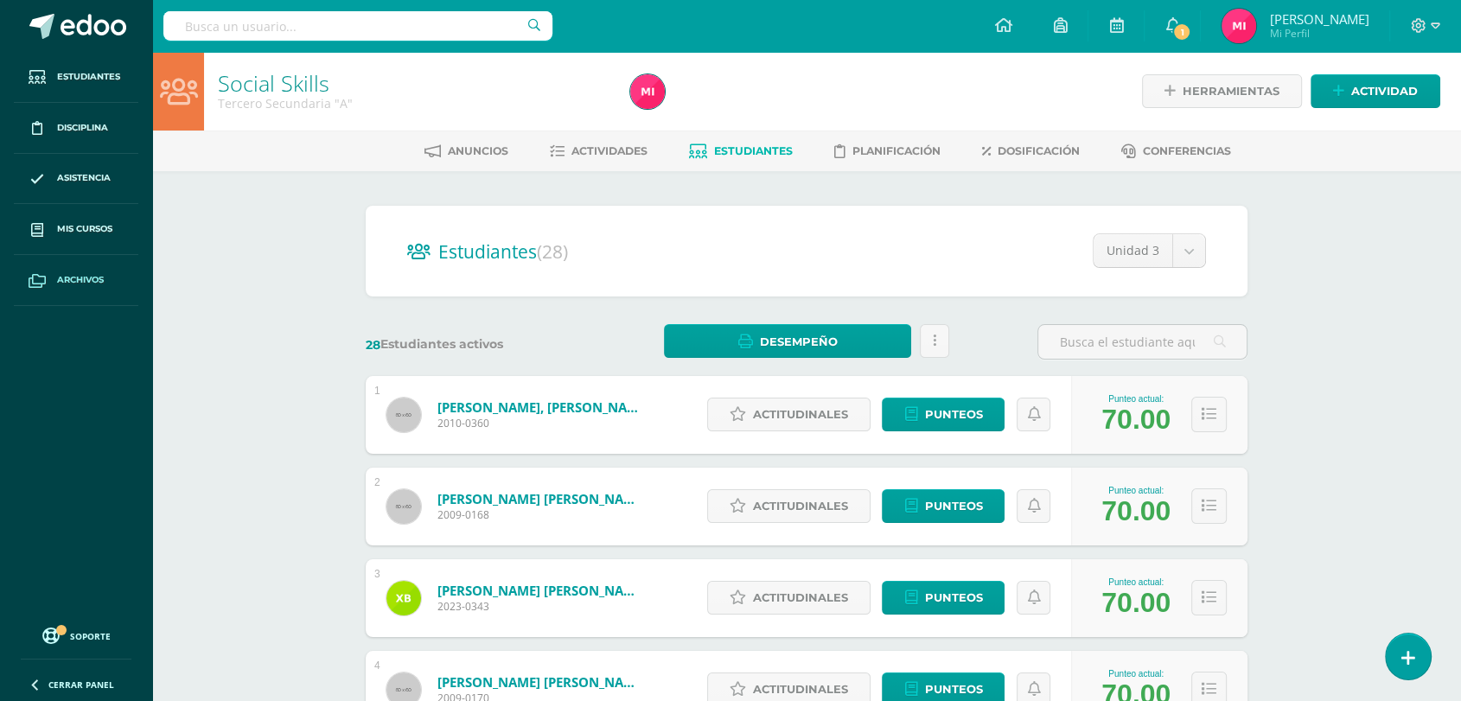
click at [90, 289] on link "Archivos" at bounding box center [76, 280] width 124 height 51
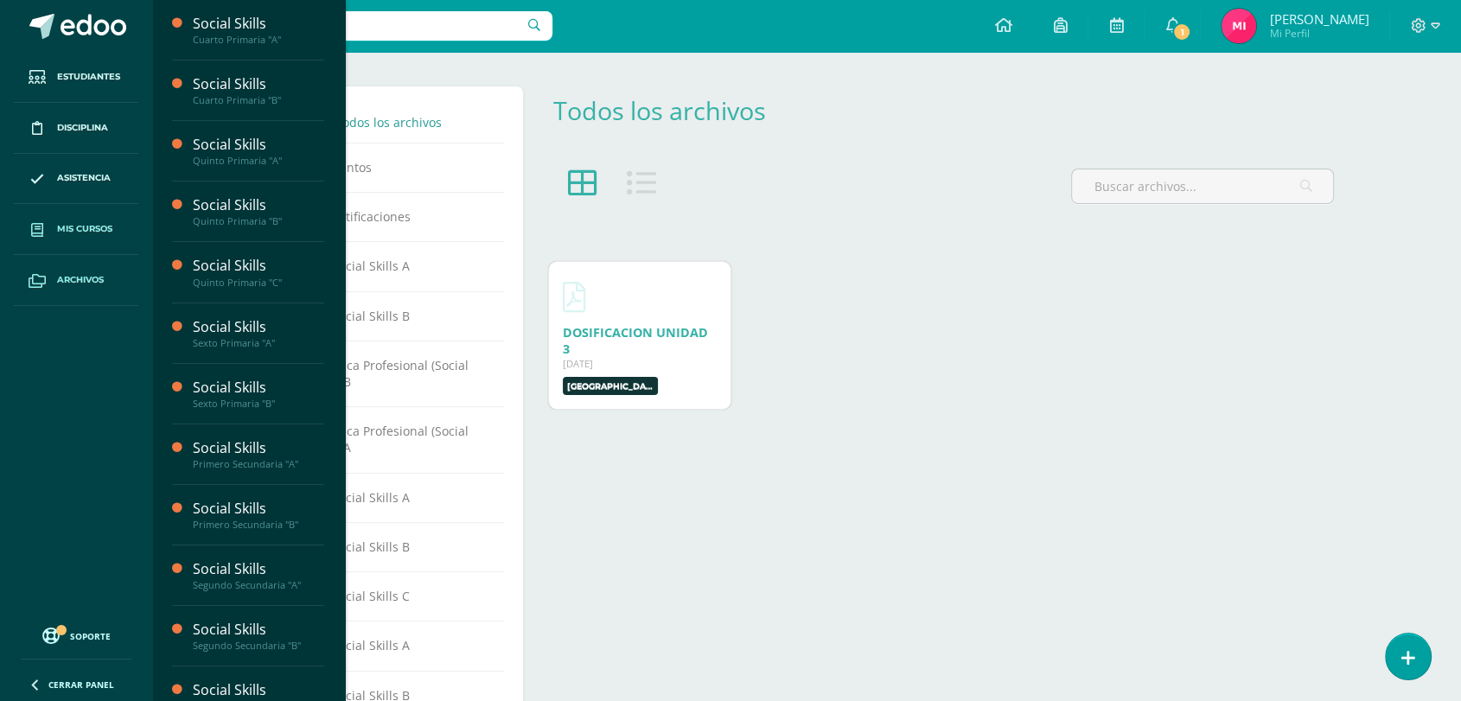
click at [90, 234] on span "Mis cursos" at bounding box center [84, 229] width 55 height 14
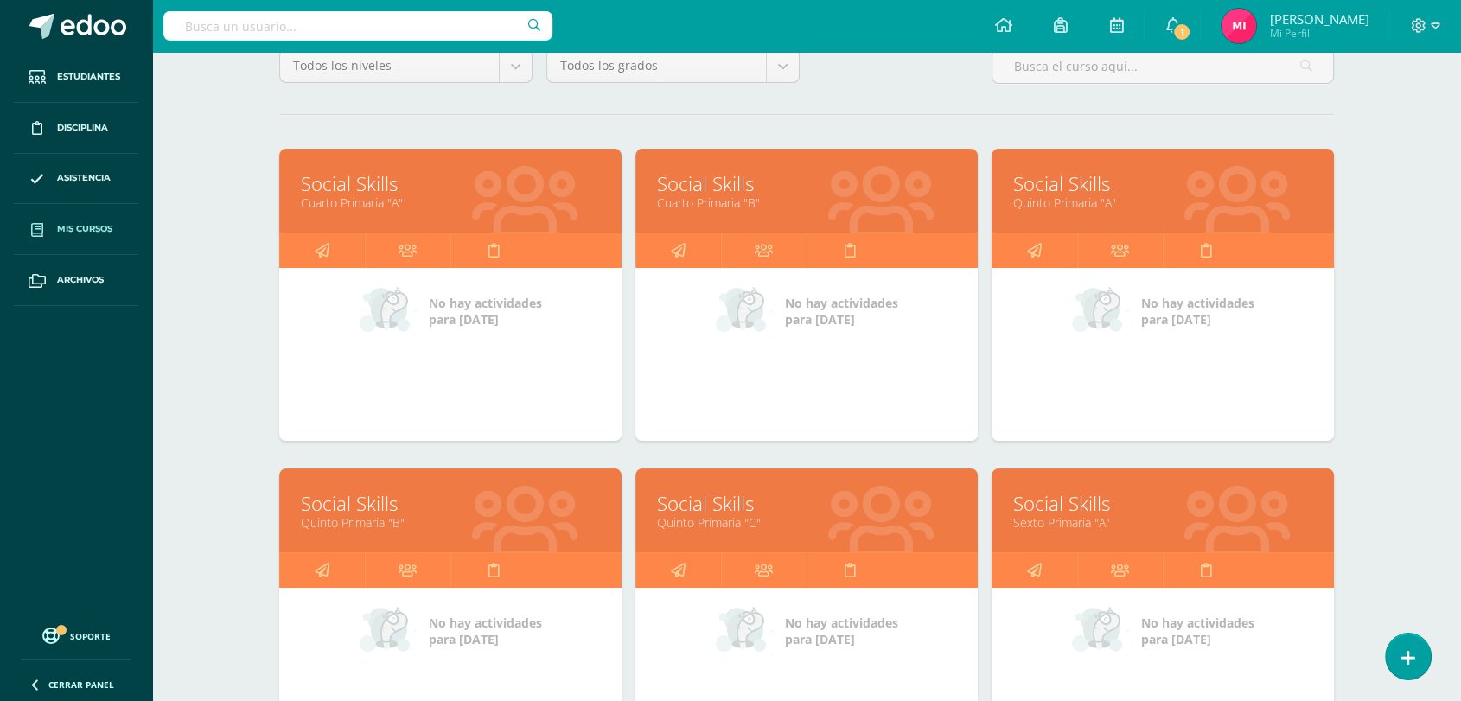
scroll to position [697, 0]
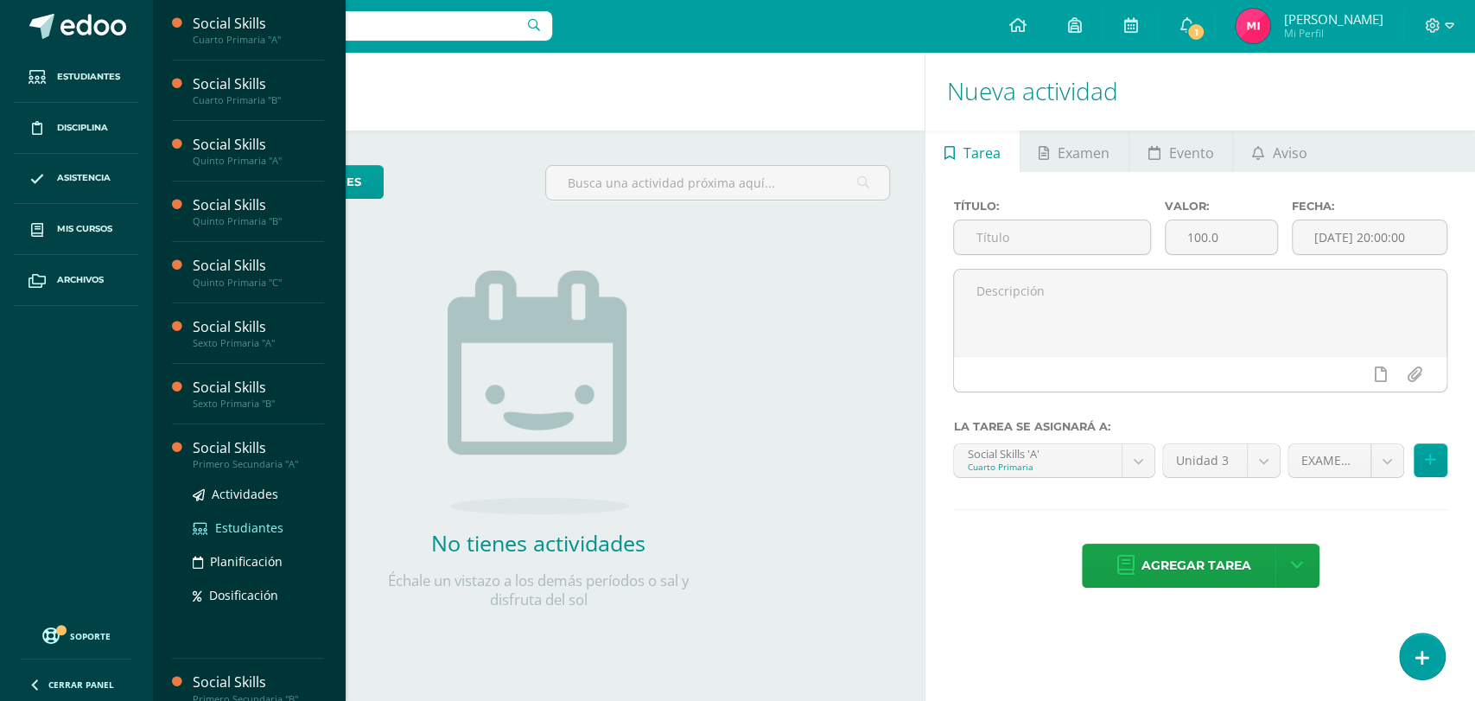
click at [251, 525] on span "Estudiantes" at bounding box center [249, 527] width 68 height 16
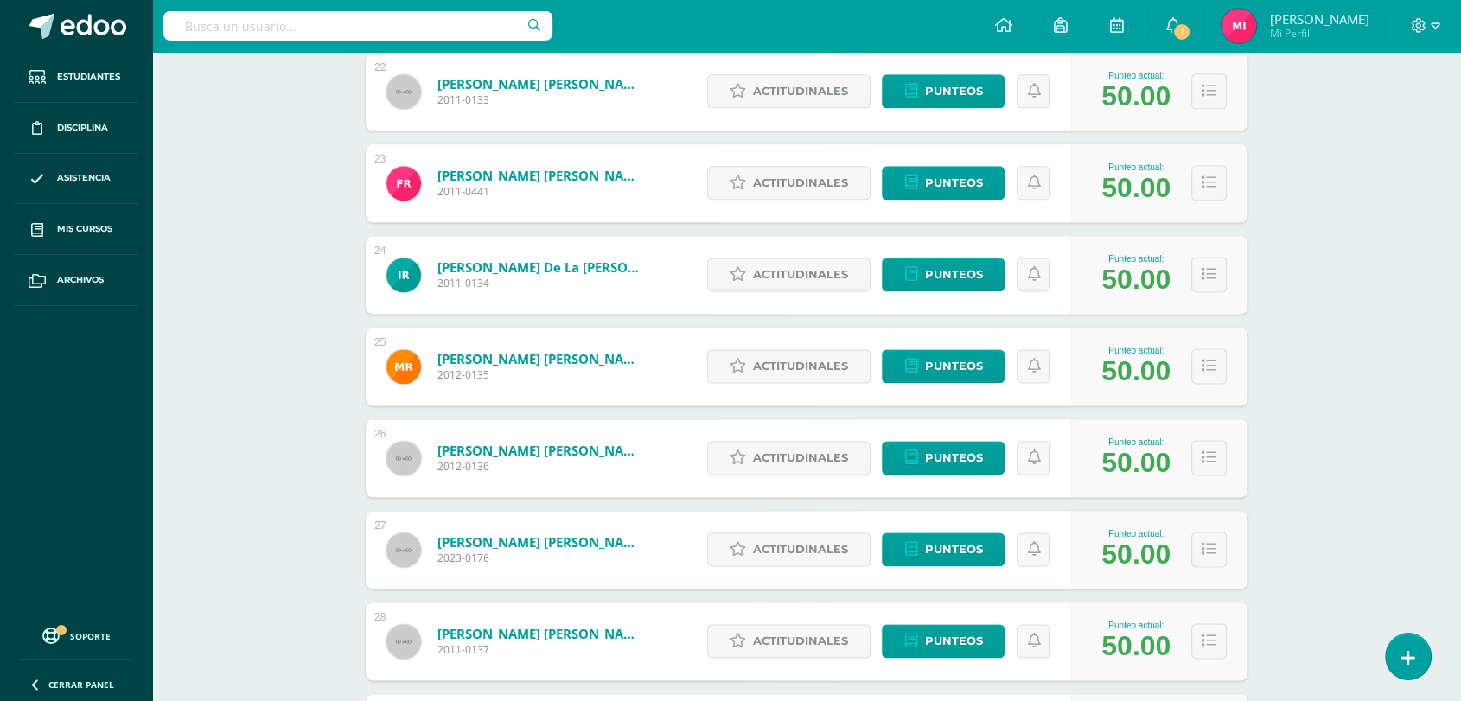
scroll to position [2244, 0]
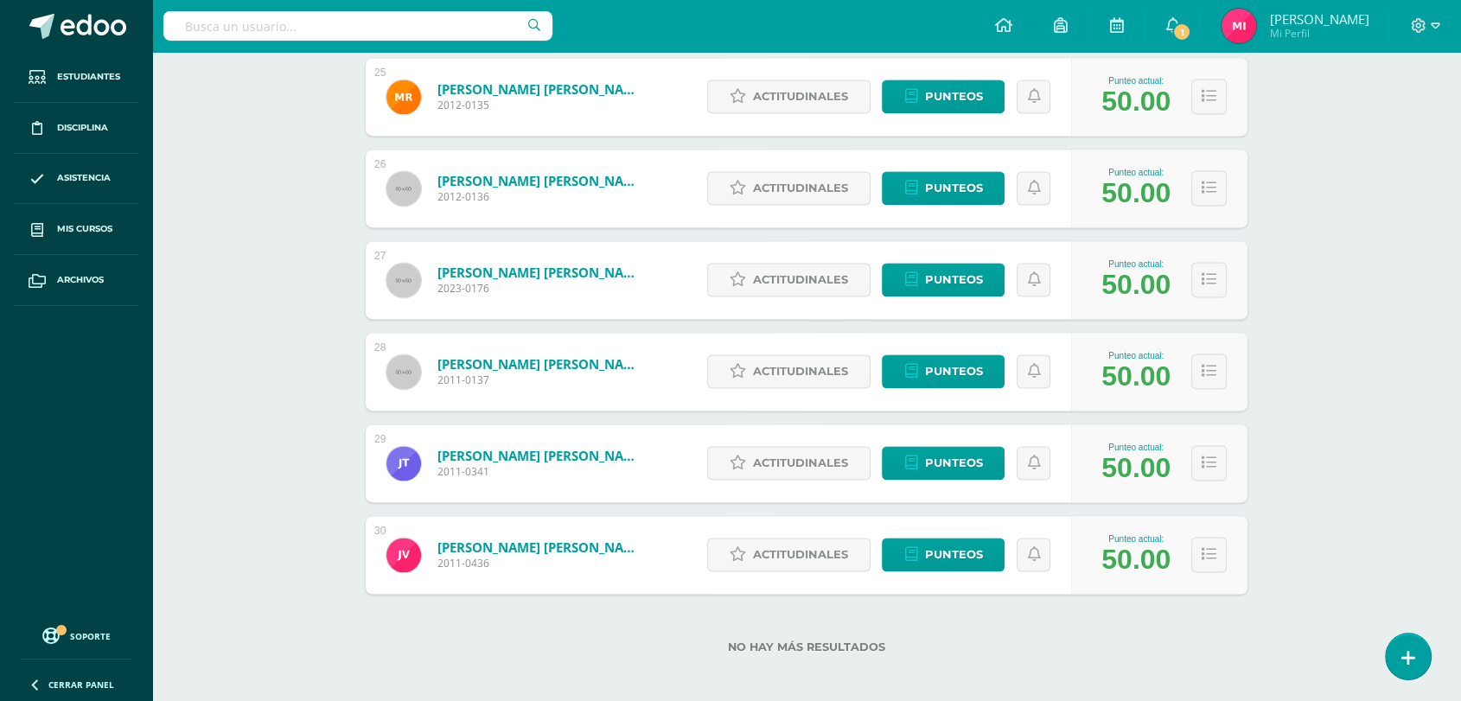
scroll to position [2525, 0]
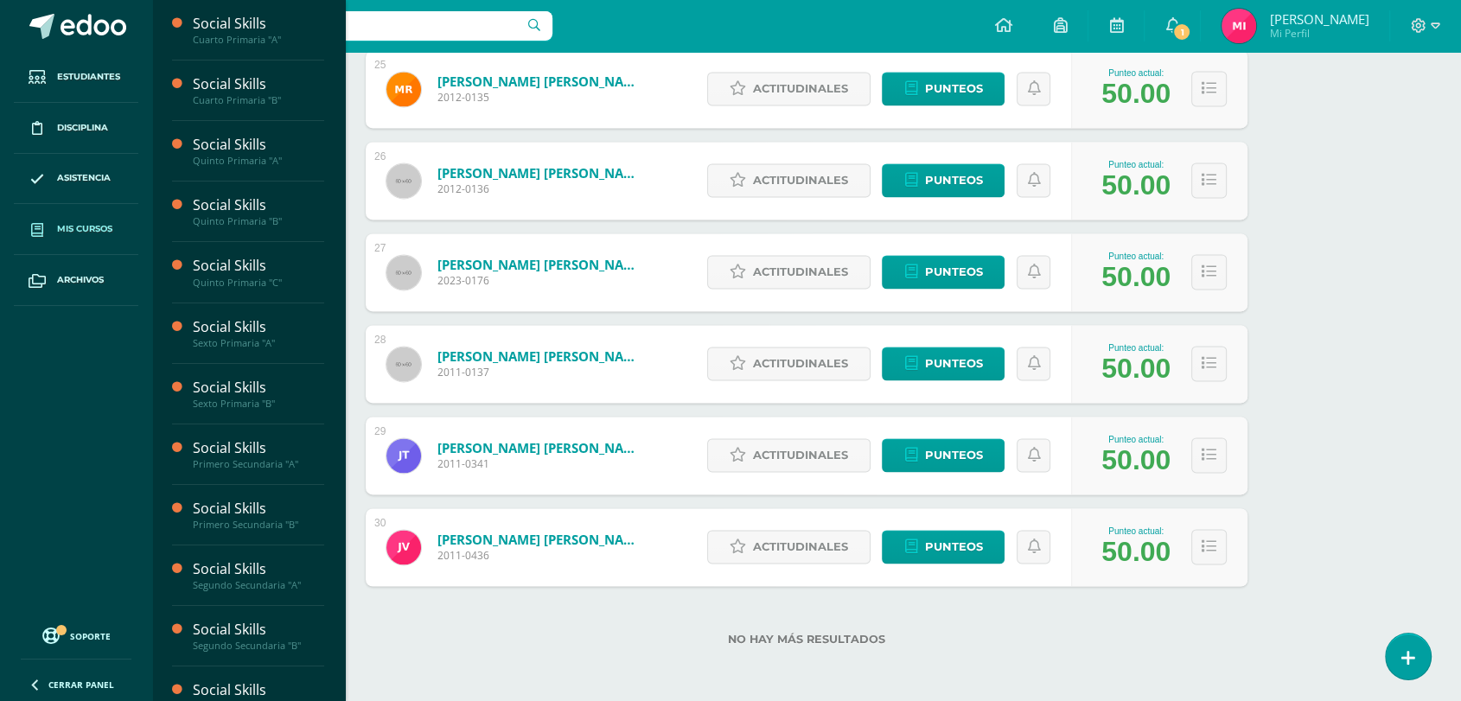
click at [67, 226] on span "Mis cursos" at bounding box center [84, 229] width 55 height 14
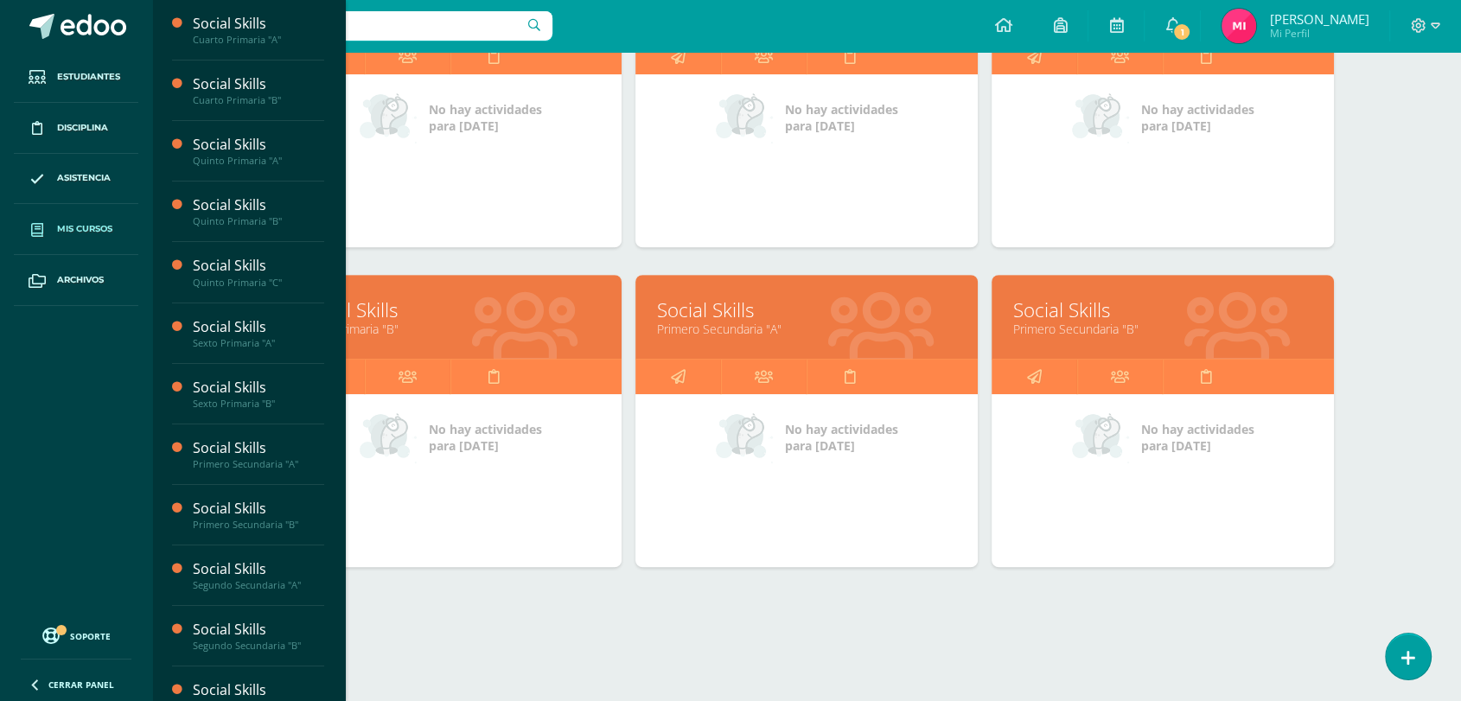
scroll to position [691, 0]
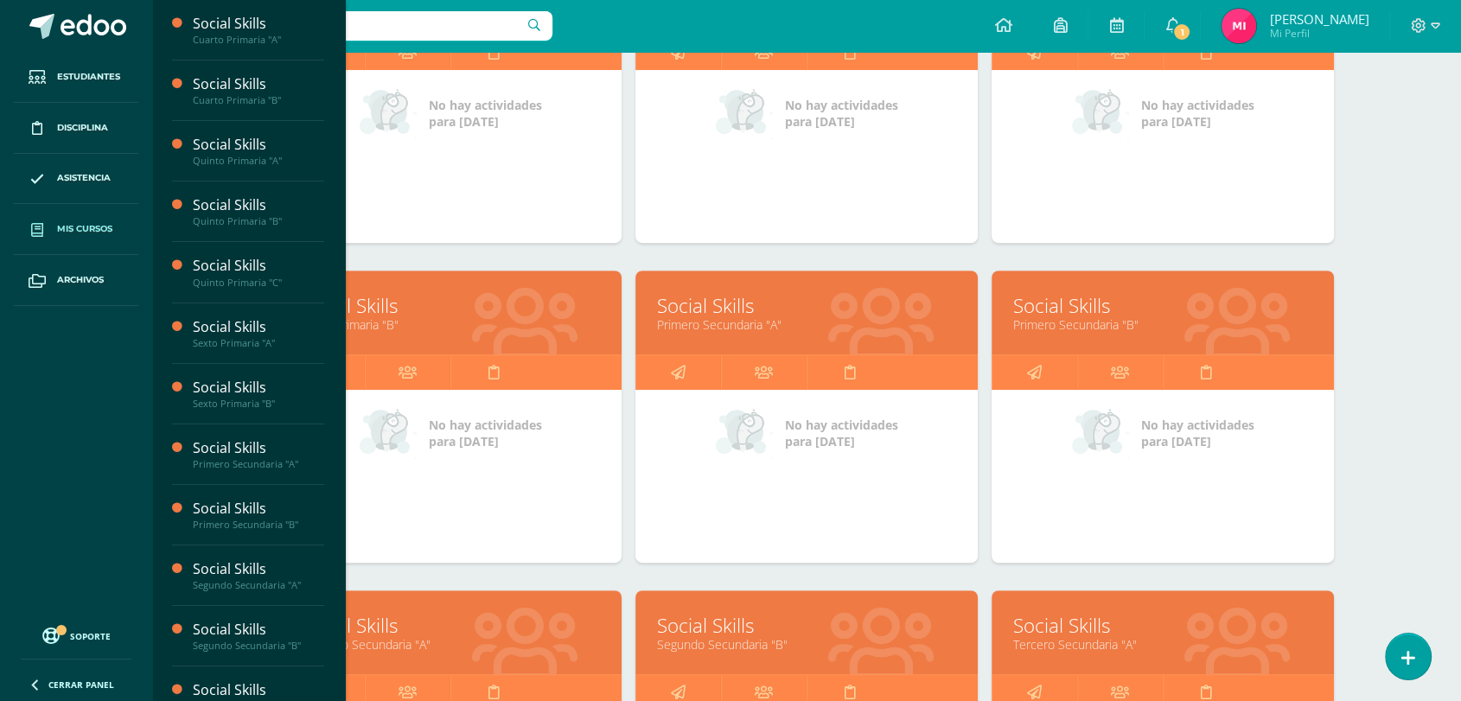
click at [1052, 323] on link "Primero Secundaria "B"" at bounding box center [1162, 324] width 299 height 16
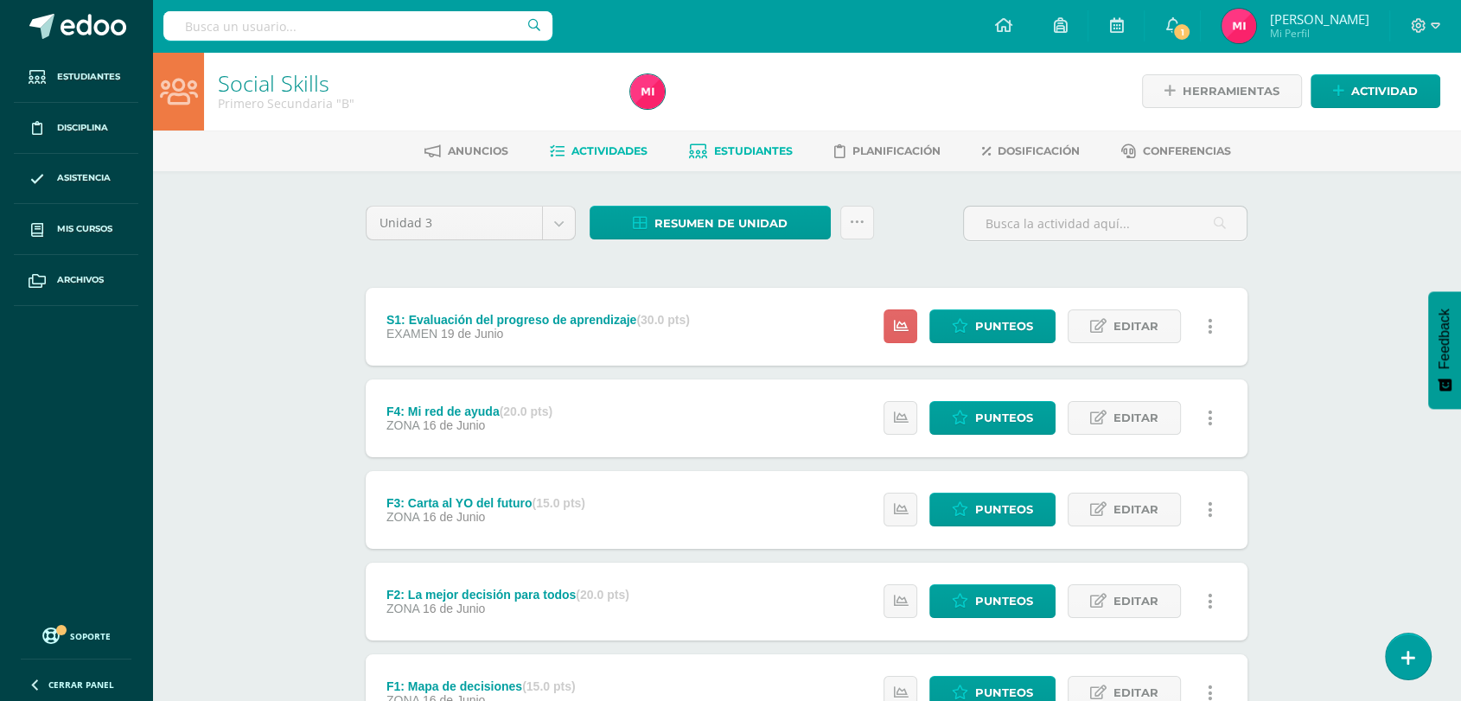
click at [751, 158] on link "Estudiantes" at bounding box center [741, 151] width 104 height 28
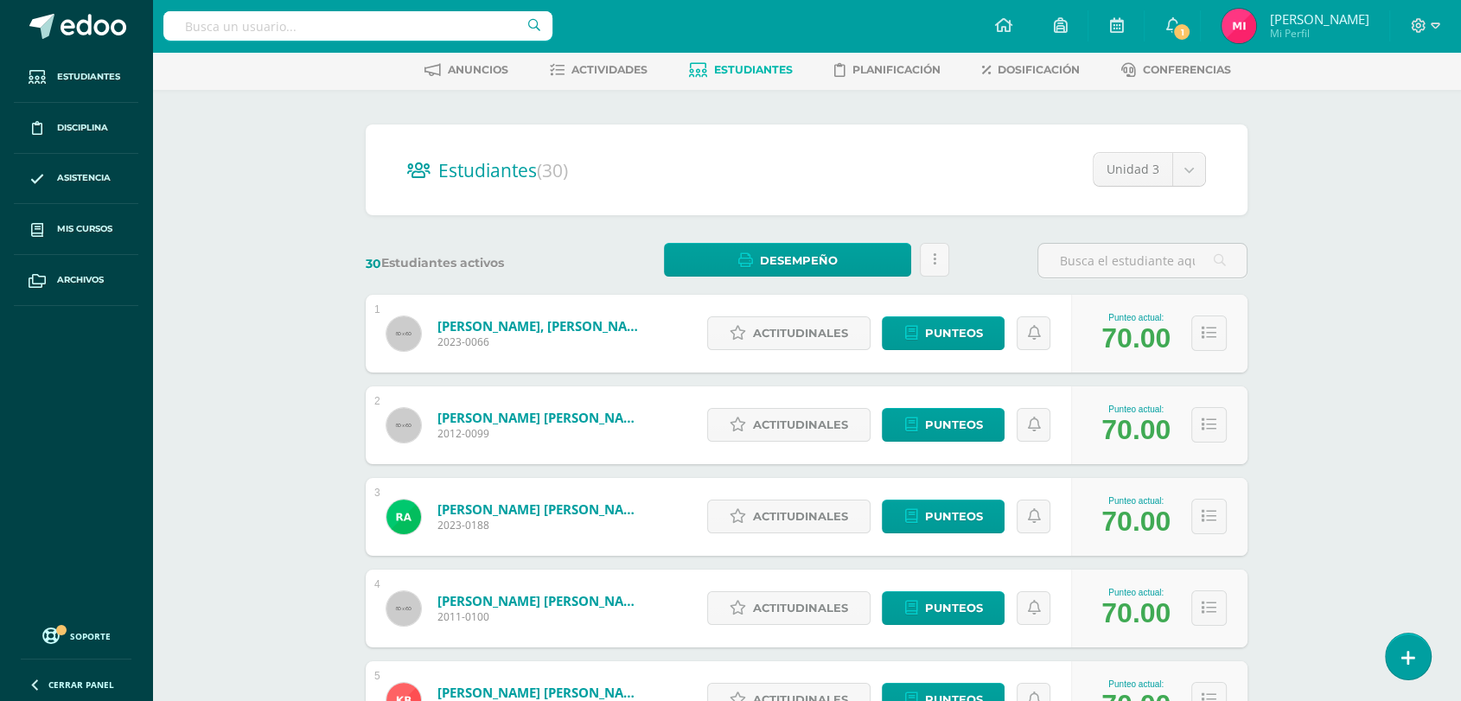
scroll to position [104, 0]
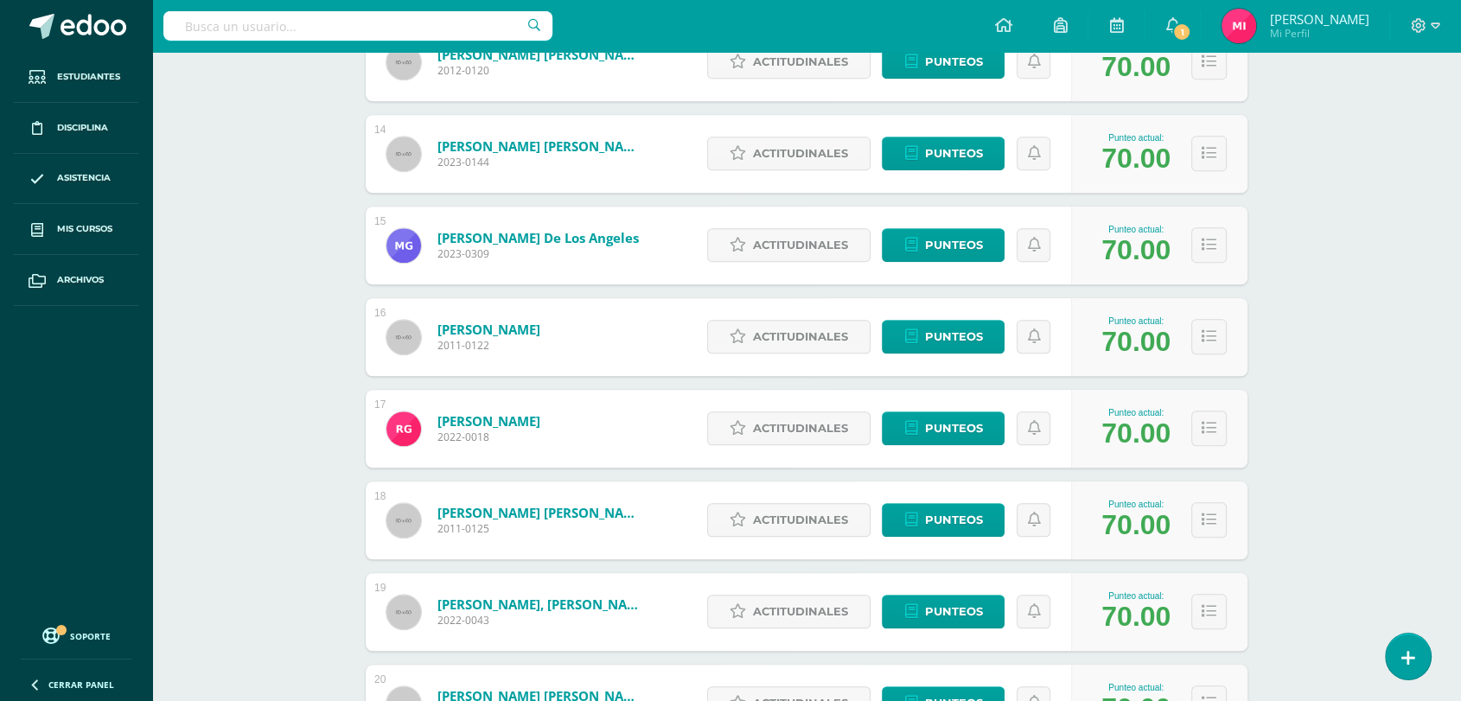
scroll to position [1448, 0]
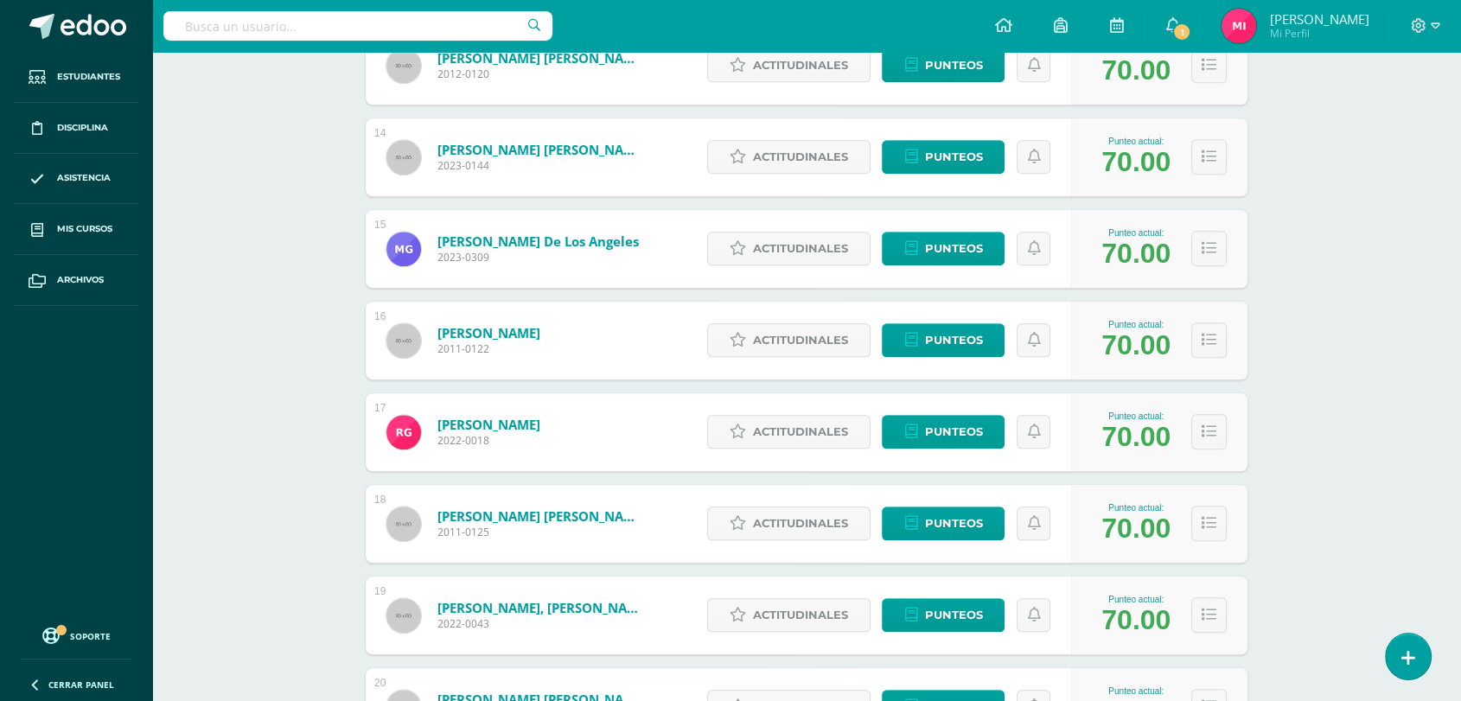
click at [1446, 299] on div "Social Skills Primero Secundaria "B" Herramientas Detalle de asistencias Activi…" at bounding box center [806, 190] width 1308 height 3174
